Goal: Task Accomplishment & Management: Manage account settings

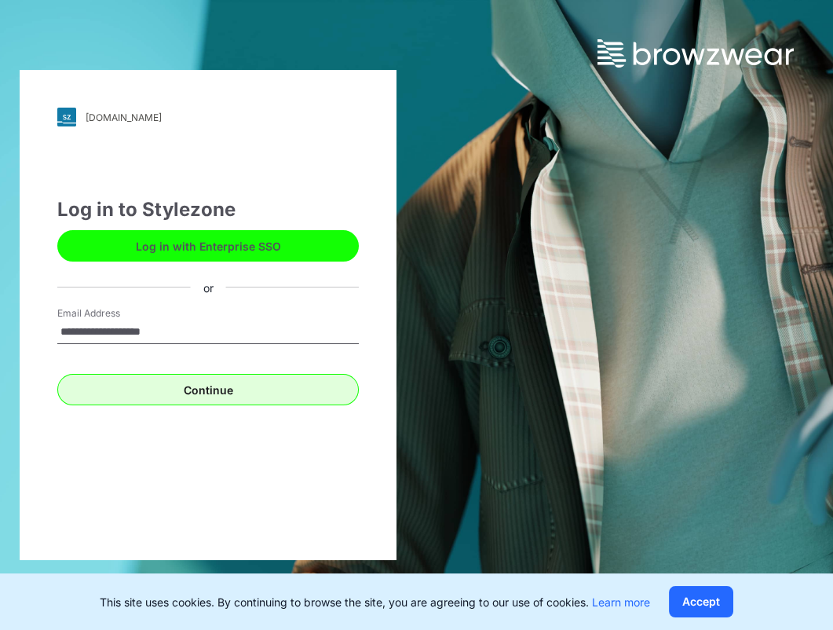
click at [224, 394] on button "Continue" at bounding box center [208, 389] width 302 height 31
